Goal: Information Seeking & Learning: Learn about a topic

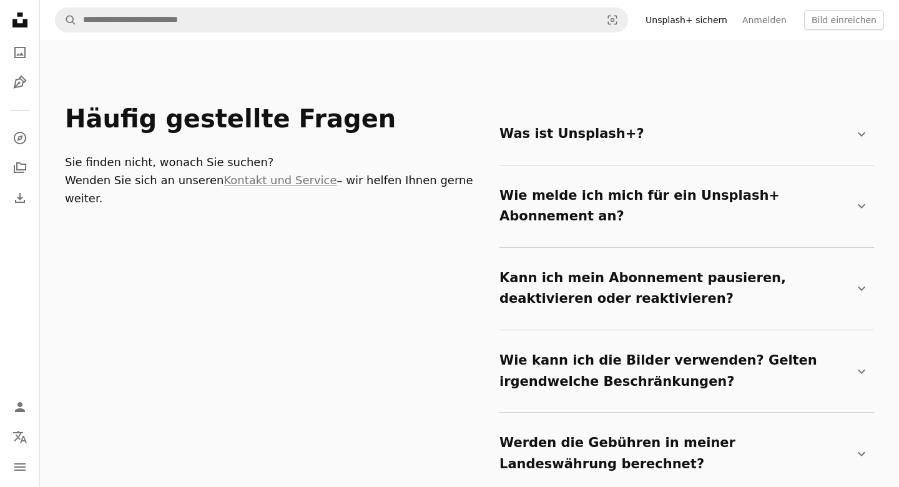
scroll to position [2006, 0]
click at [869, 364] on icon "Chevron down" at bounding box center [861, 371] width 15 height 15
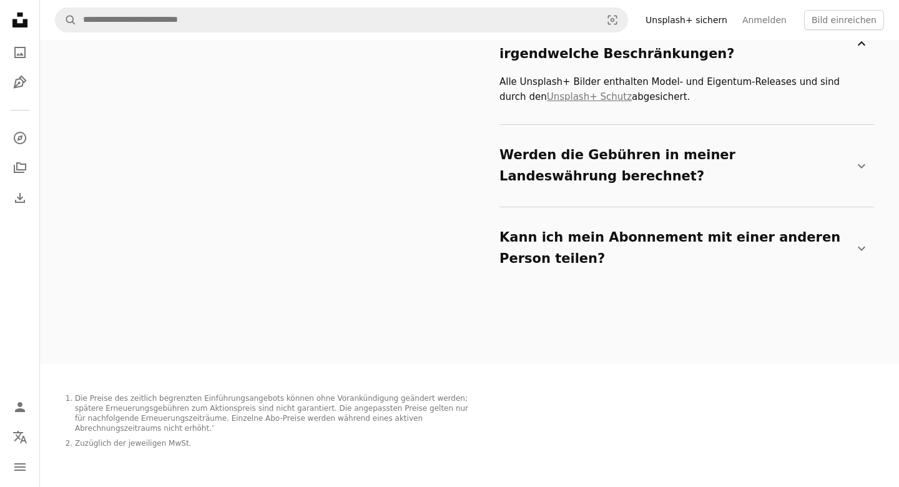
scroll to position [2335, 0]
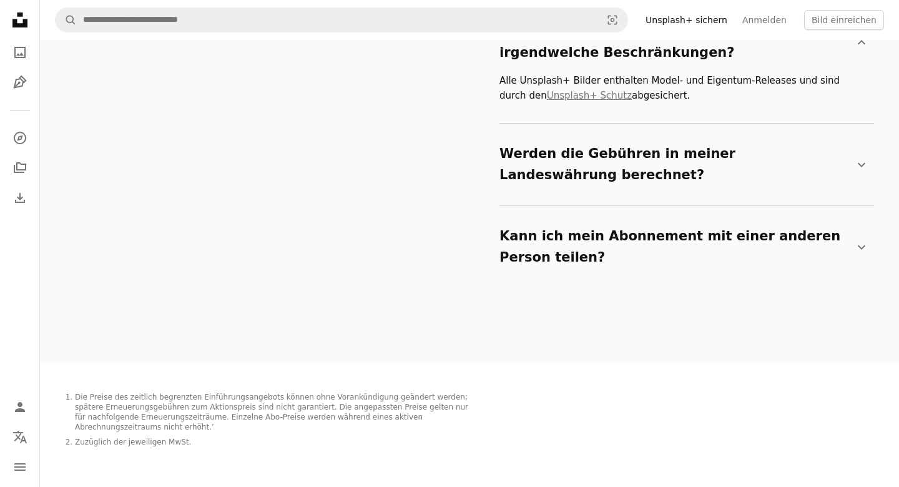
click at [876, 172] on div "Häufig gestellte Fragen Sie finden nicht, wonach Sie suchen? Wenden Sie sich an…" at bounding box center [469, 32] width 839 height 664
click at [856, 216] on summary "Kann ich mein Abonnement mit einer anderen Person teilen? Chevron down" at bounding box center [685, 247] width 370 height 62
